Goal: Check status: Check status

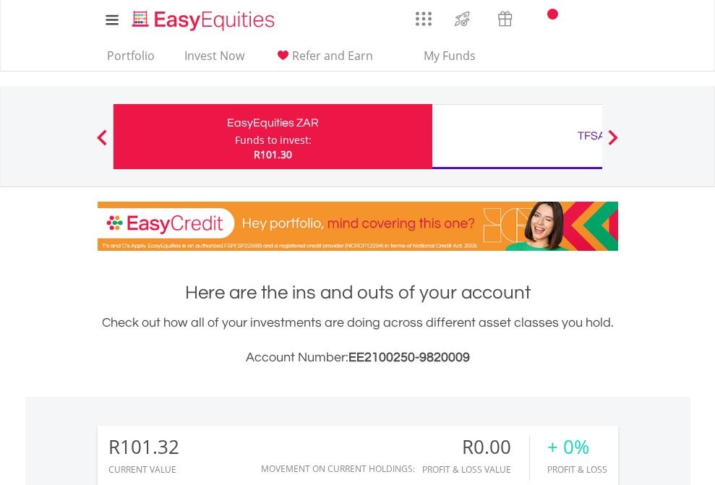
scroll to position [139, 227]
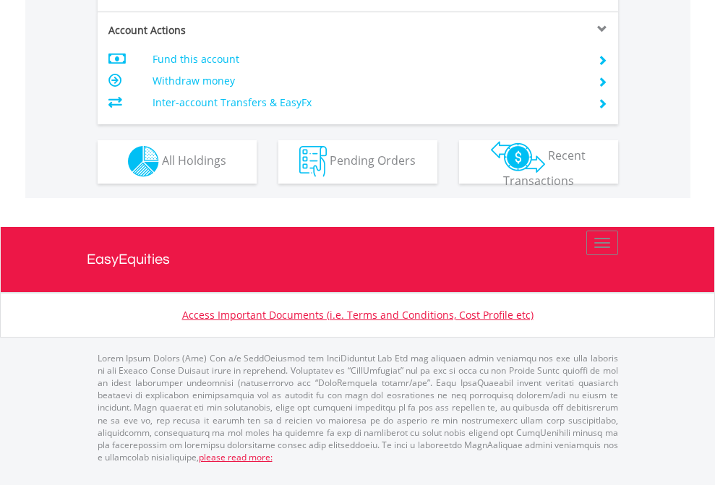
scroll to position [1352, 0]
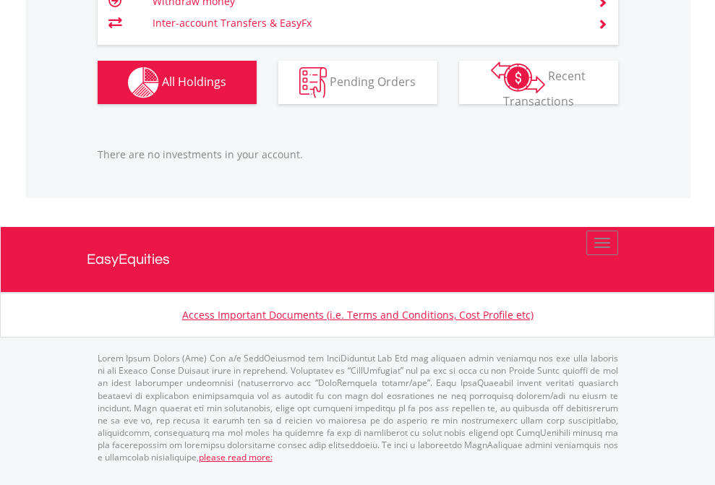
scroll to position [1436, 0]
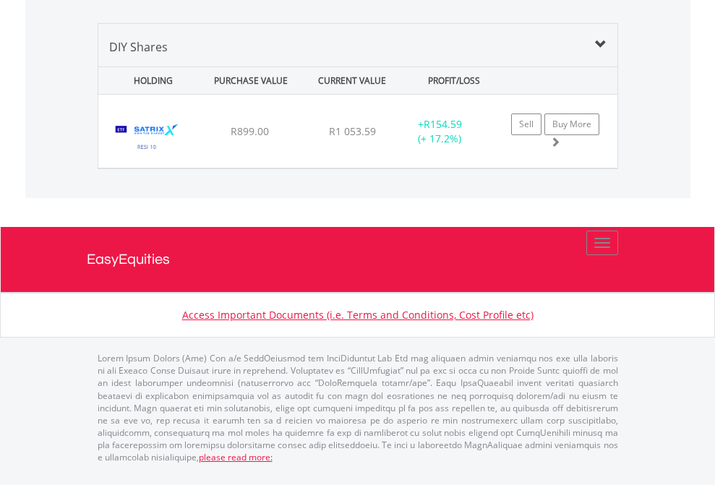
scroll to position [1397, 0]
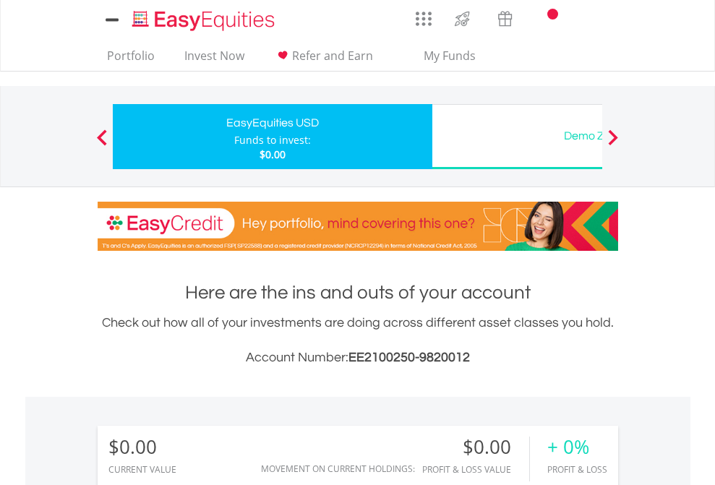
scroll to position [1074, 0]
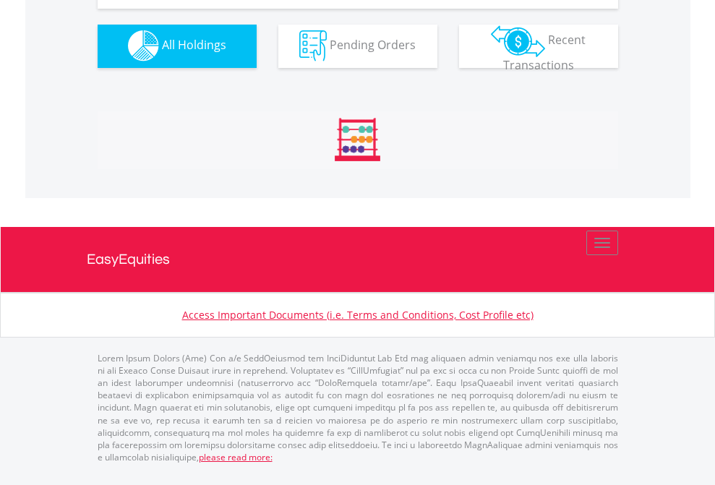
scroll to position [1431, 0]
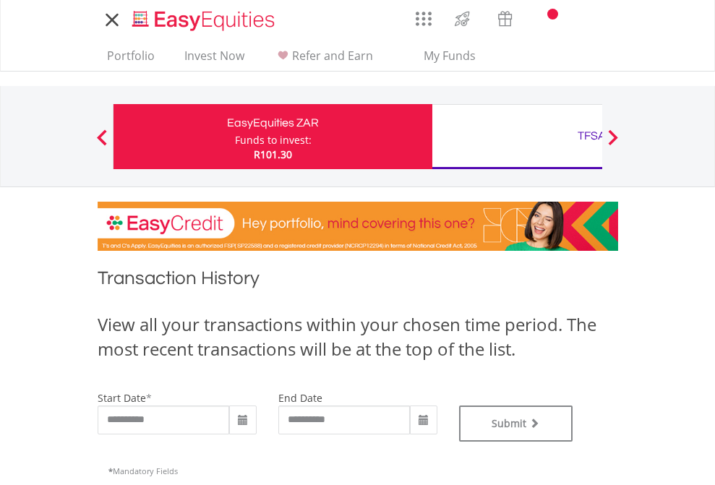
type input "**********"
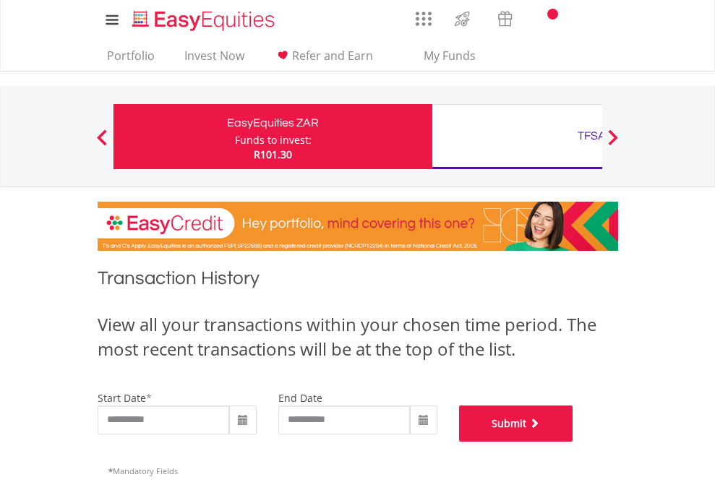
click at [573, 442] on button "Submit" at bounding box center [516, 424] width 114 height 36
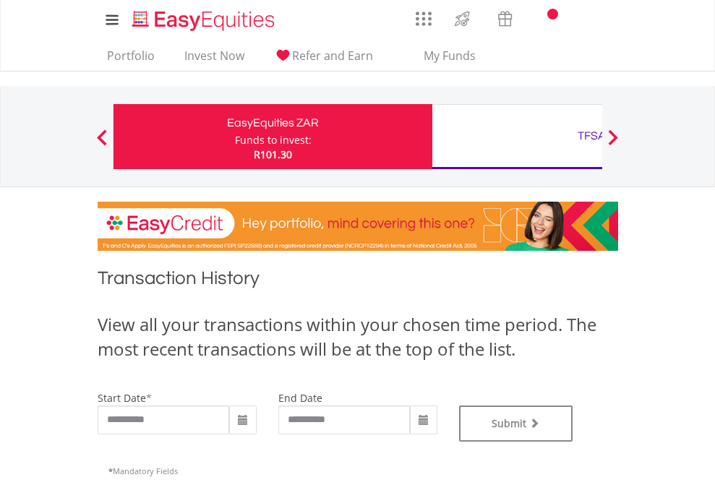
click at [517, 137] on div "TFSA" at bounding box center [591, 136] width 301 height 20
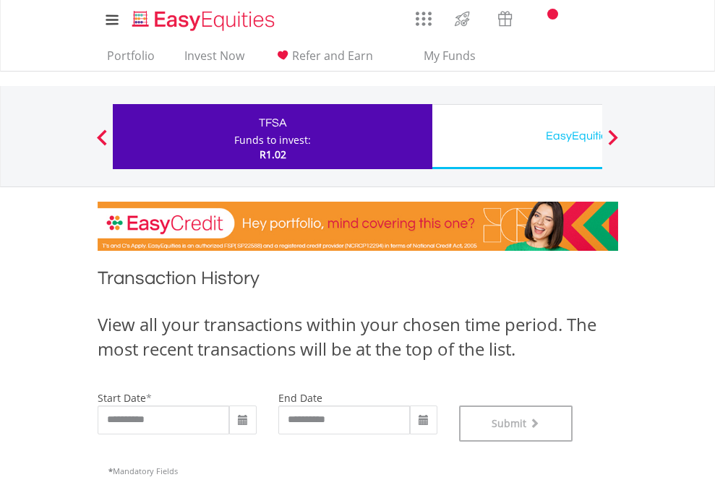
scroll to position [586, 0]
click at [517, 137] on div "EasyEquities USD" at bounding box center [591, 136] width 301 height 20
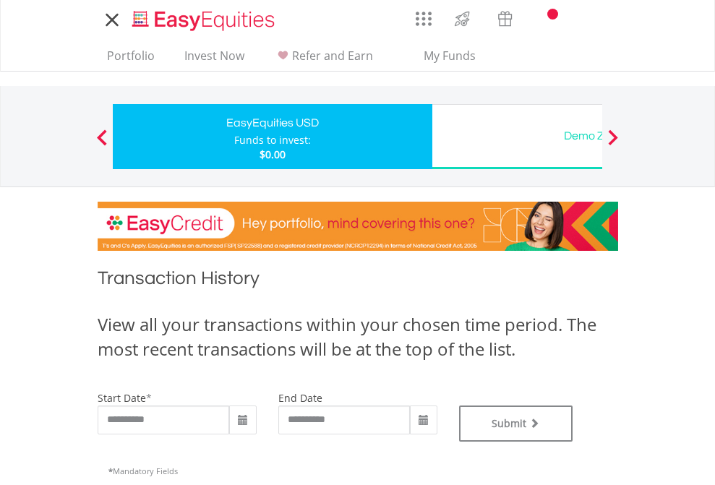
type input "**********"
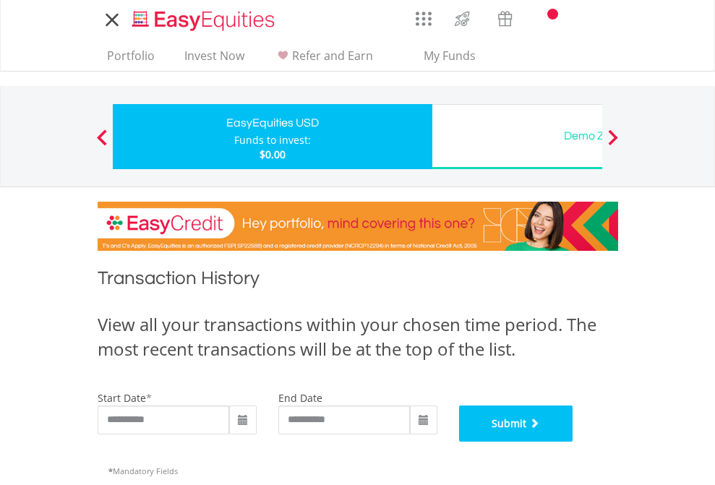
click at [573, 442] on button "Submit" at bounding box center [516, 424] width 114 height 36
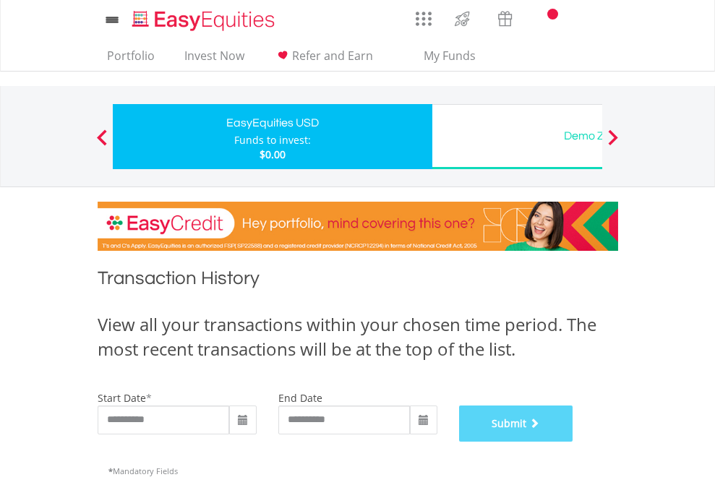
scroll to position [586, 0]
